Goal: Transaction & Acquisition: Purchase product/service

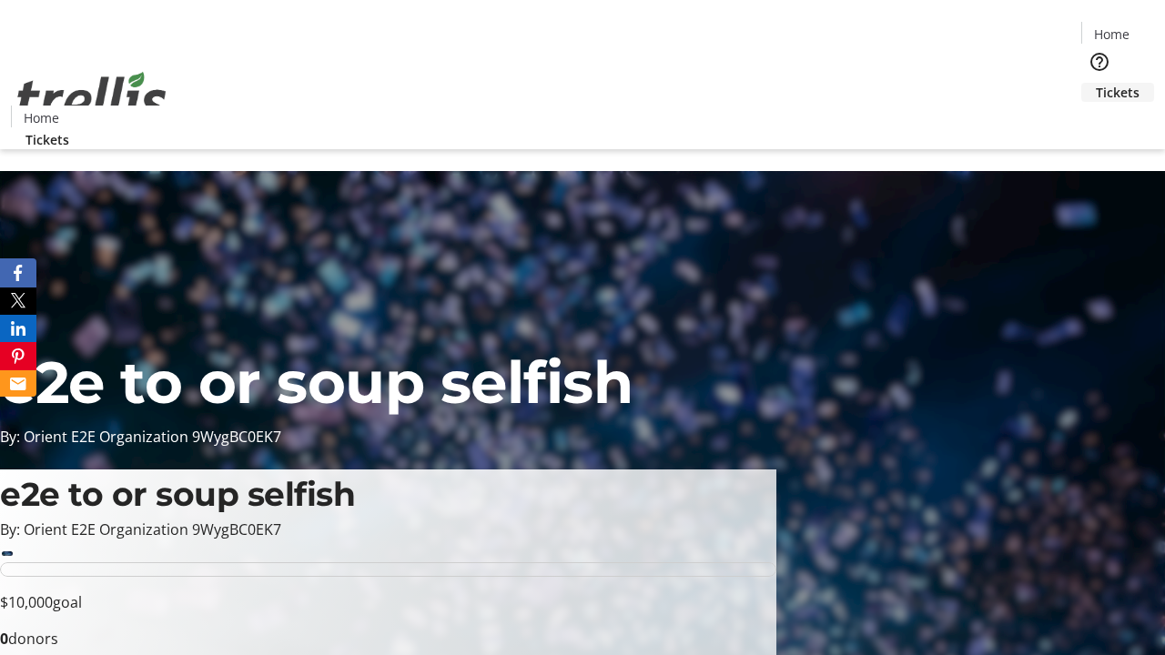
click at [1095, 83] on span "Tickets" at bounding box center [1117, 92] width 44 height 19
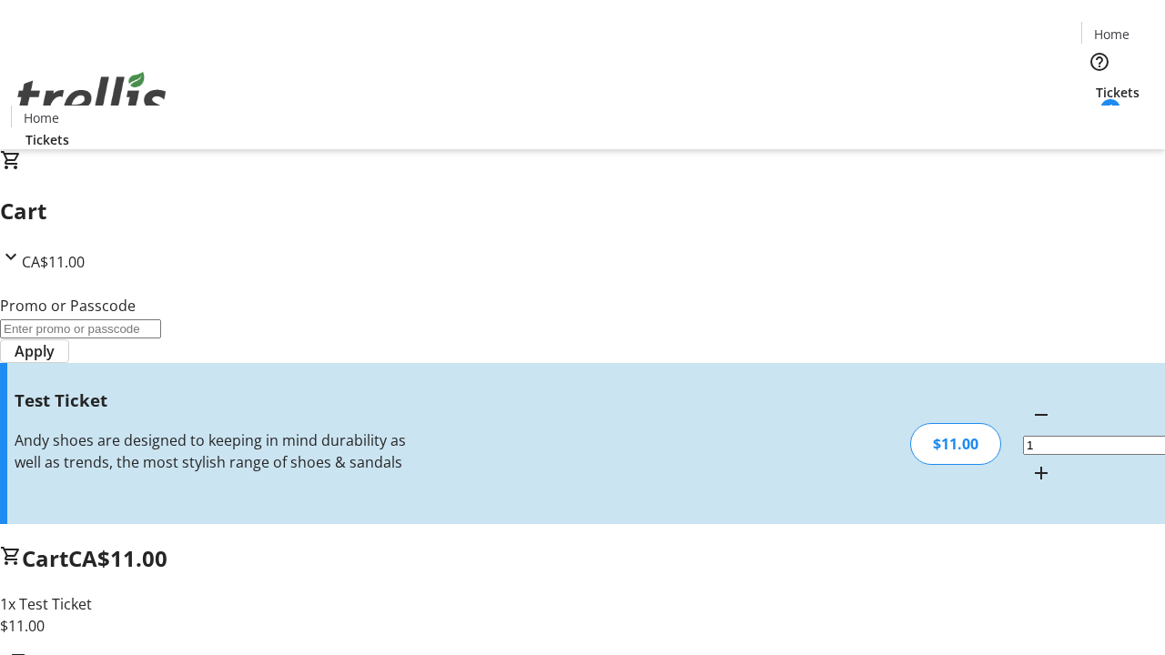
type input "UNLOCK"
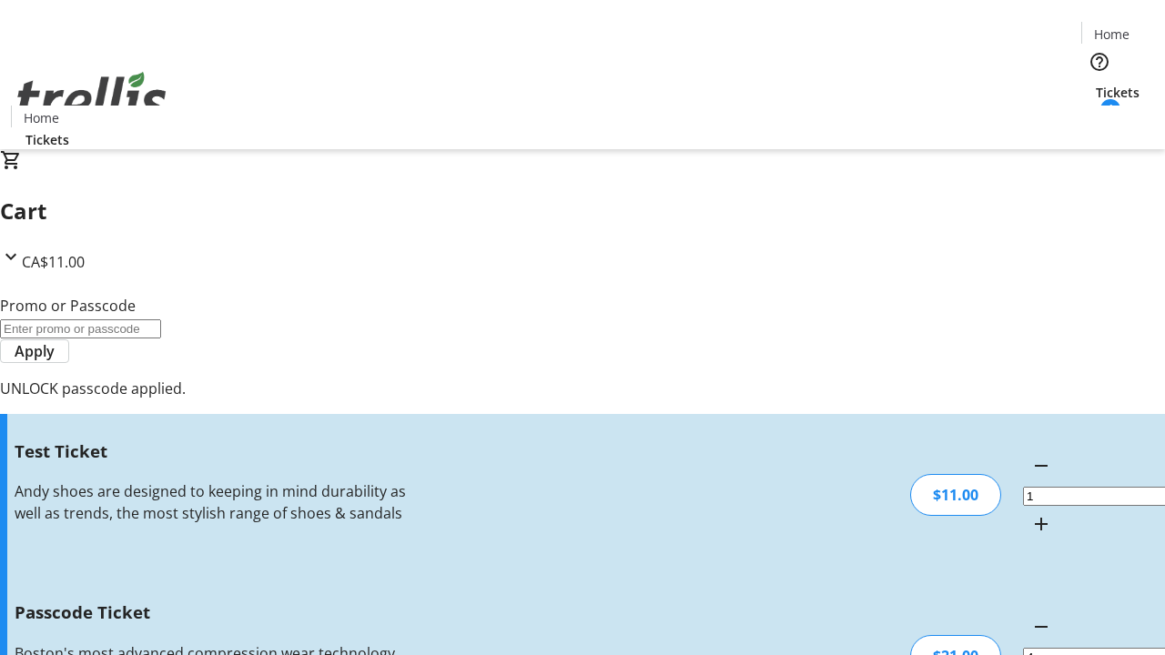
type input "5"
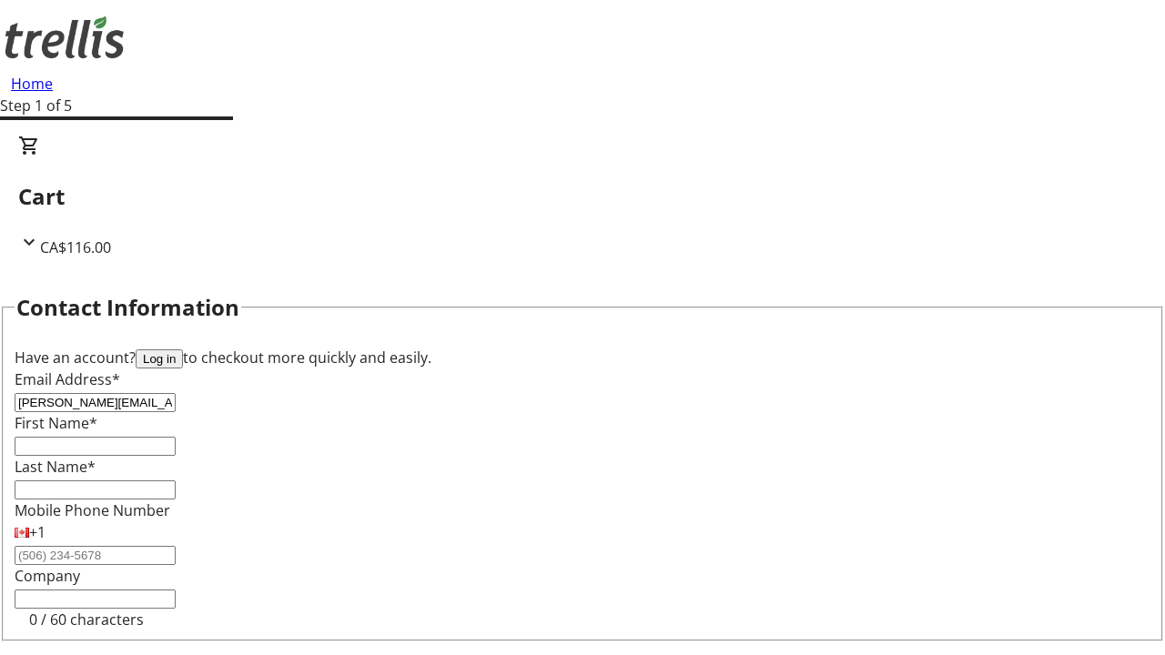
type input "[PERSON_NAME][EMAIL_ADDRESS][DOMAIN_NAME]"
type input "[PERSON_NAME]"
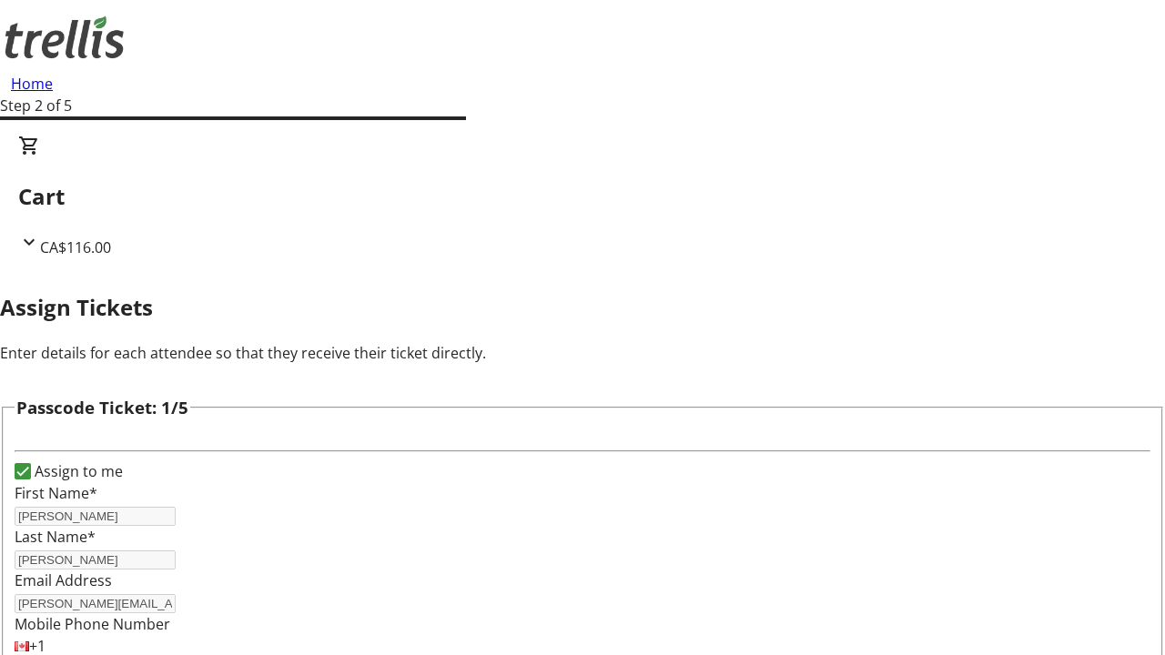
type input "Tyra"
type input "[PERSON_NAME]"
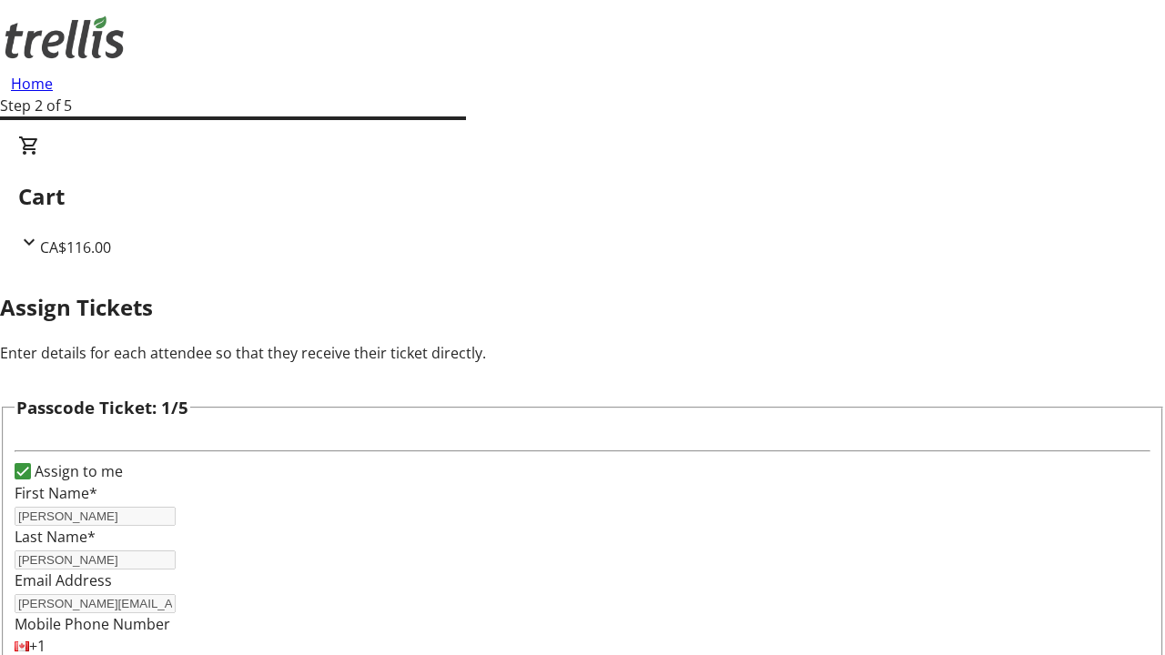
scroll to position [1770, 0]
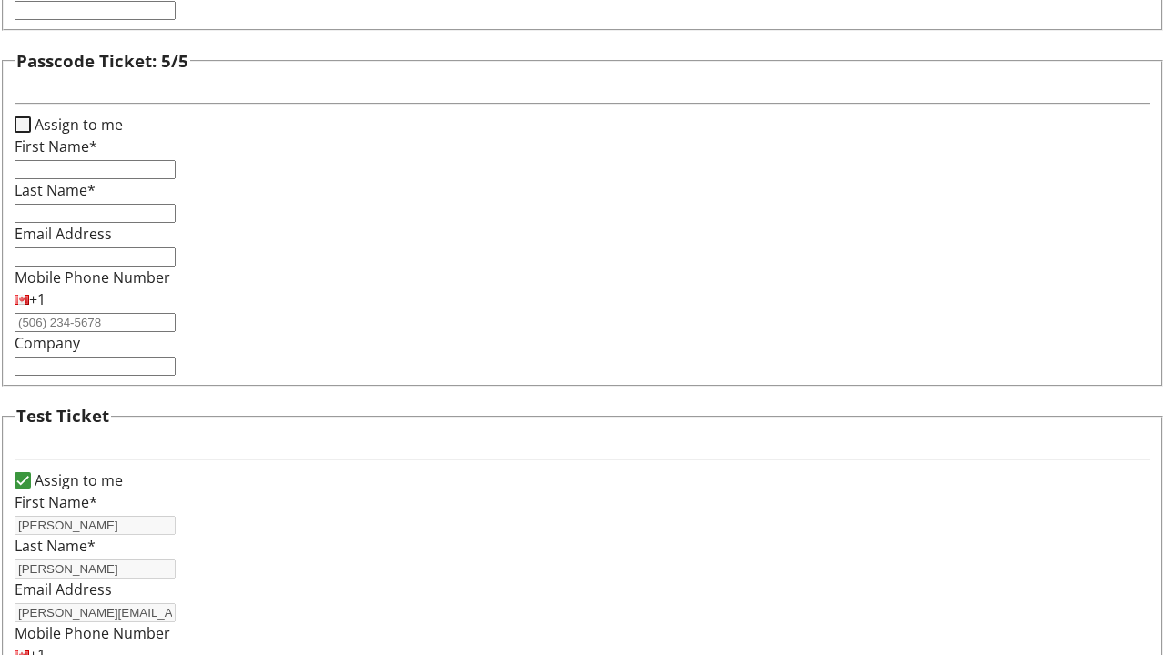
type input "[PERSON_NAME]"
click at [31, 133] on input "Assign to me" at bounding box center [23, 124] width 16 height 16
checkbox input "true"
type input "[PERSON_NAME]"
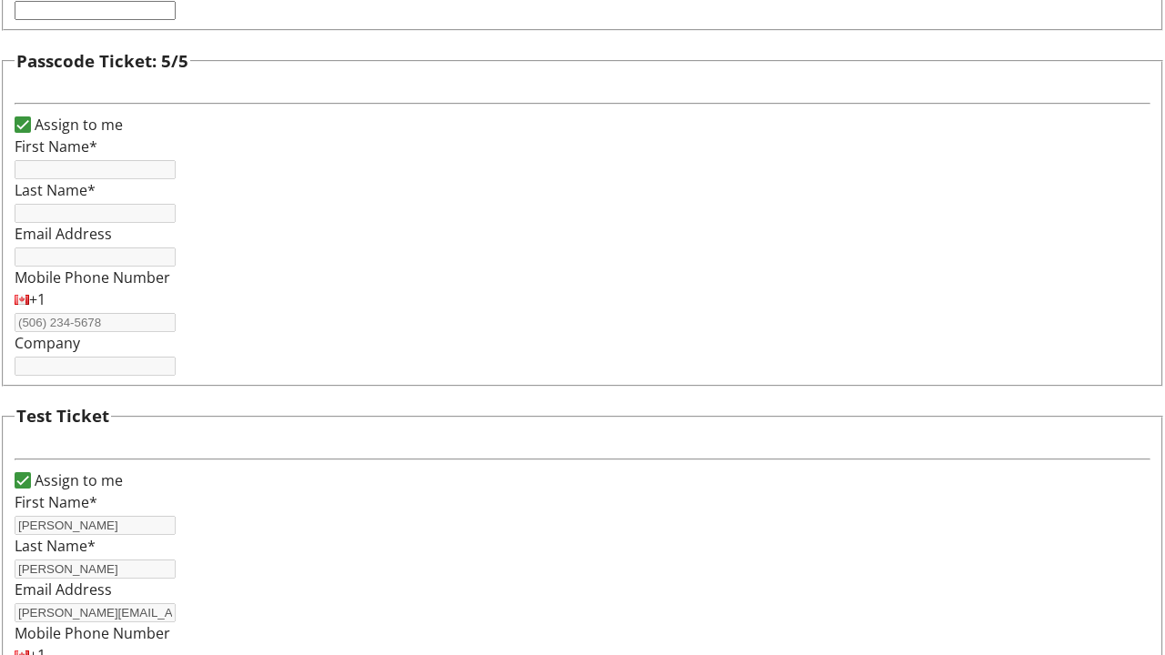
type input "[PERSON_NAME]"
type input "[PERSON_NAME][EMAIL_ADDRESS][DOMAIN_NAME]"
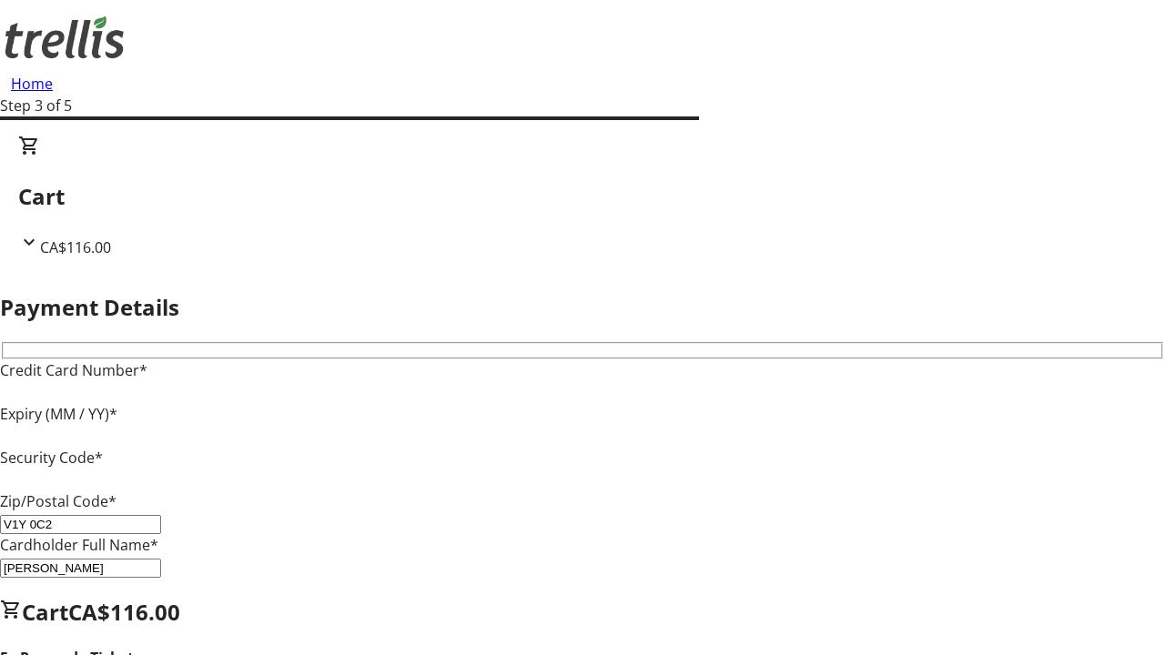
type input "V1Y 0C2"
